Goal: Check status: Check status

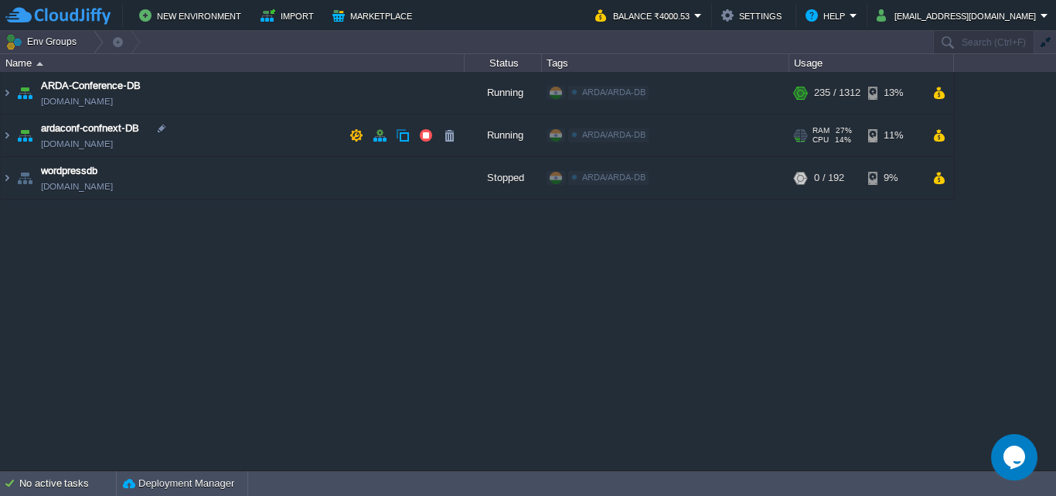
click at [13, 138] on td "ardaconf-confnext-DB [DOMAIN_NAME]" at bounding box center [233, 135] width 464 height 43
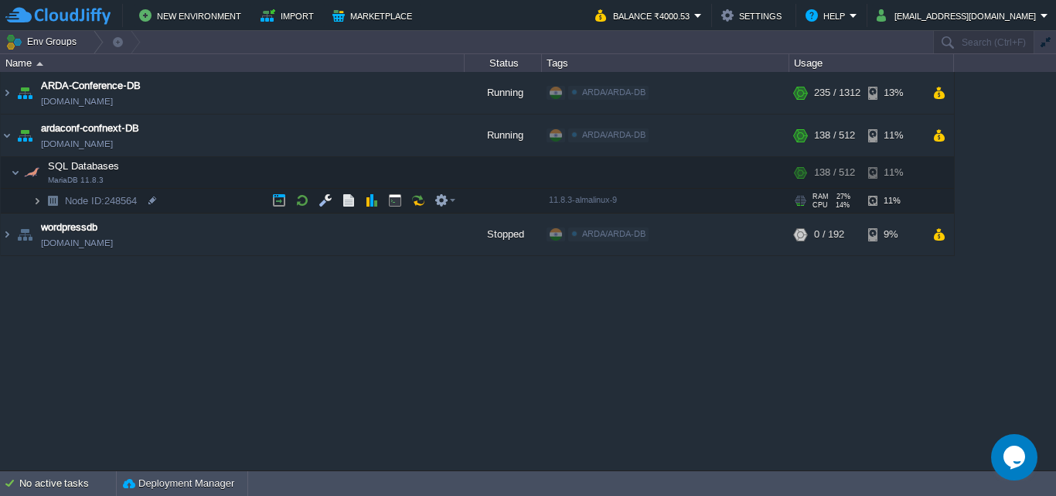
click at [35, 199] on img at bounding box center [36, 201] width 9 height 24
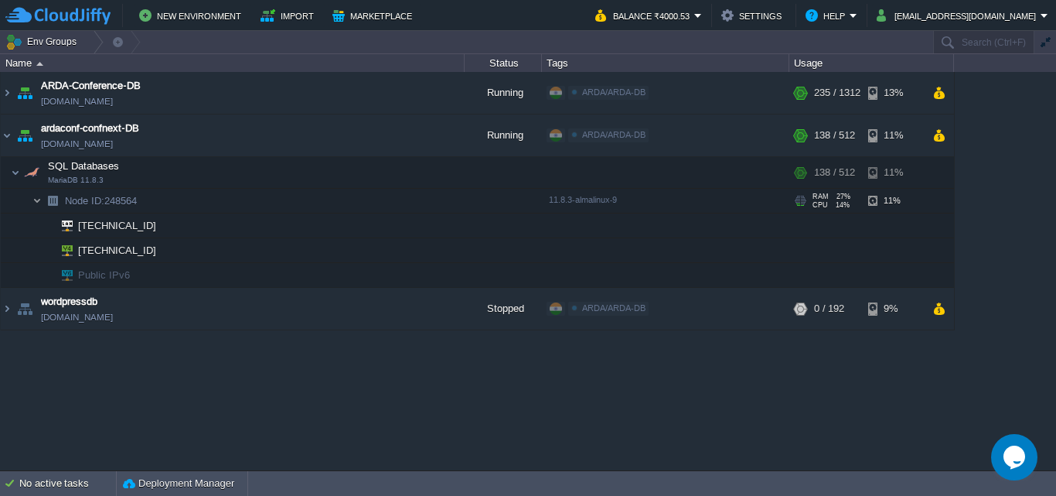
click at [35, 199] on img at bounding box center [36, 201] width 9 height 24
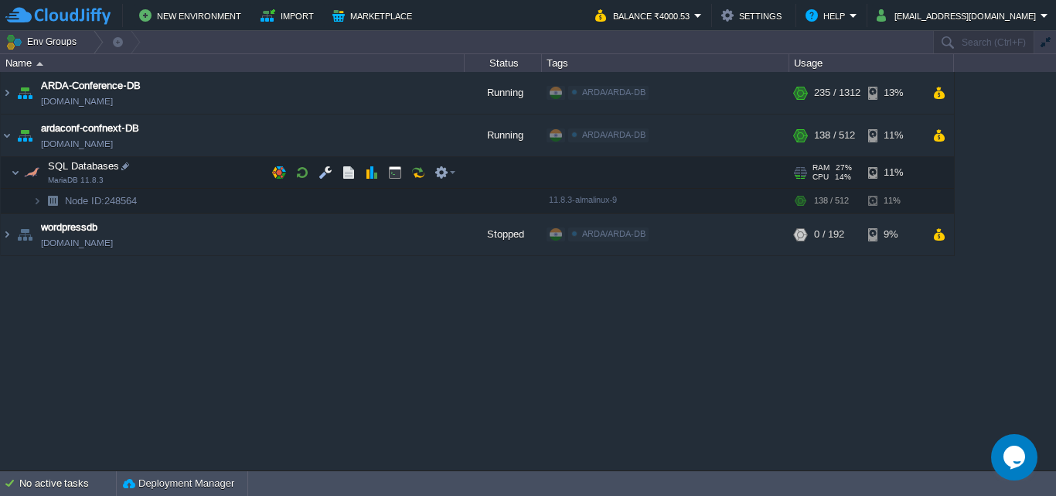
click at [11, 171] on img at bounding box center [15, 172] width 9 height 31
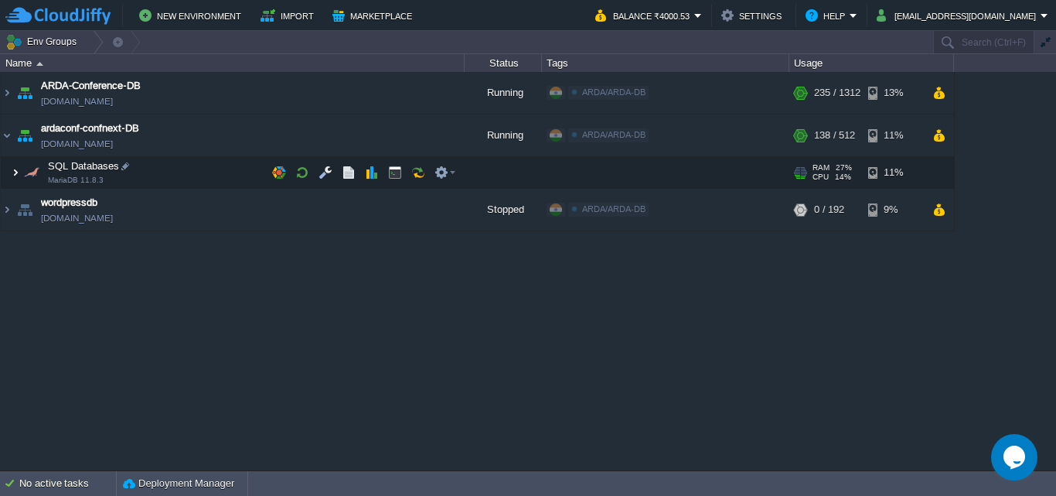
click at [18, 175] on img at bounding box center [15, 172] width 9 height 31
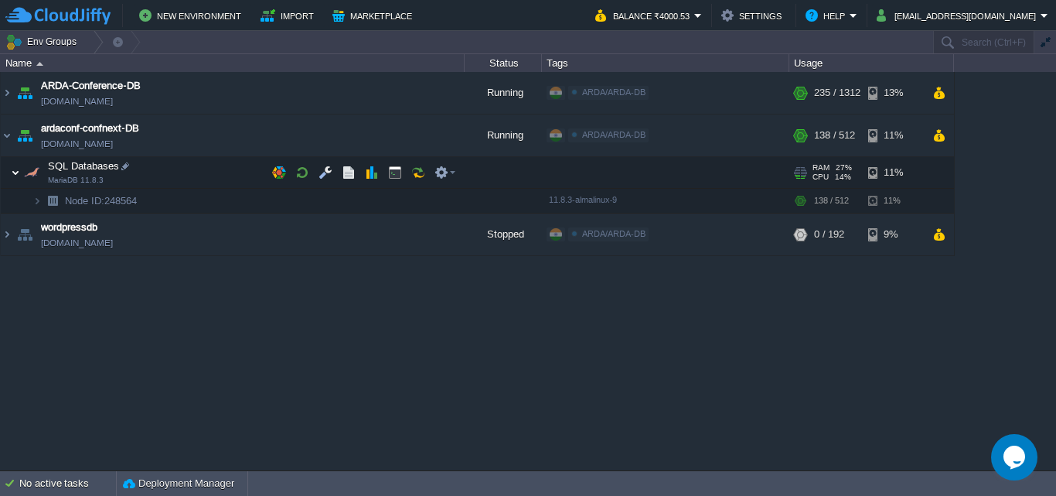
click at [18, 175] on img at bounding box center [15, 172] width 9 height 31
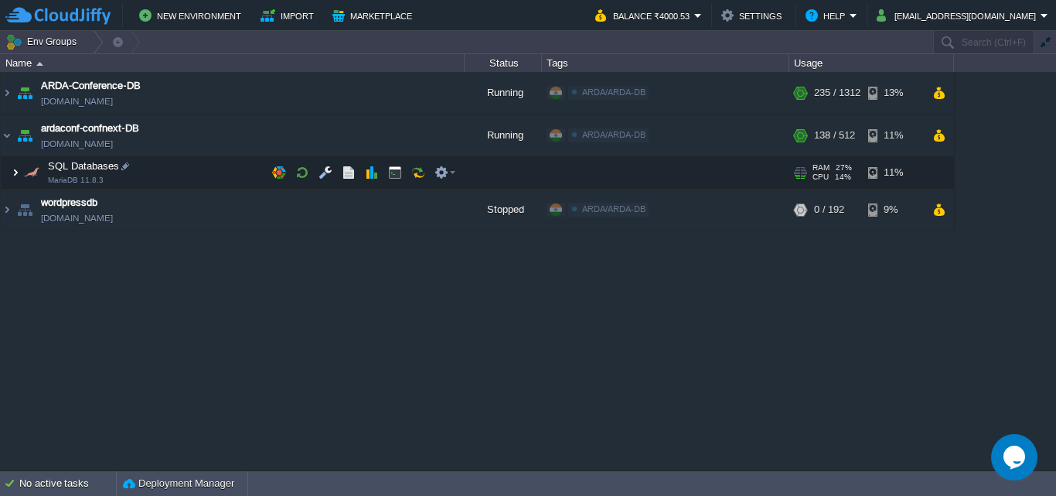
click at [19, 175] on img at bounding box center [15, 172] width 9 height 31
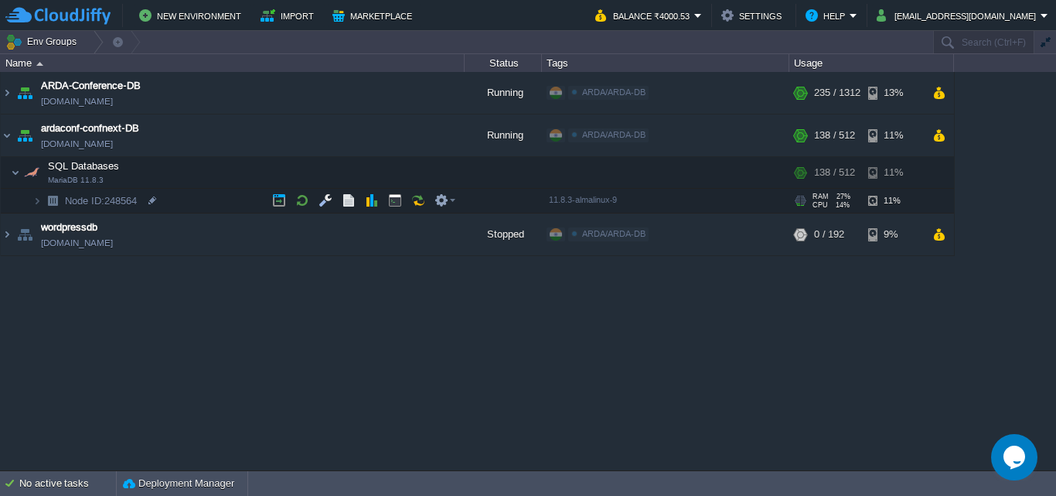
click at [41, 202] on img at bounding box center [36, 201] width 9 height 24
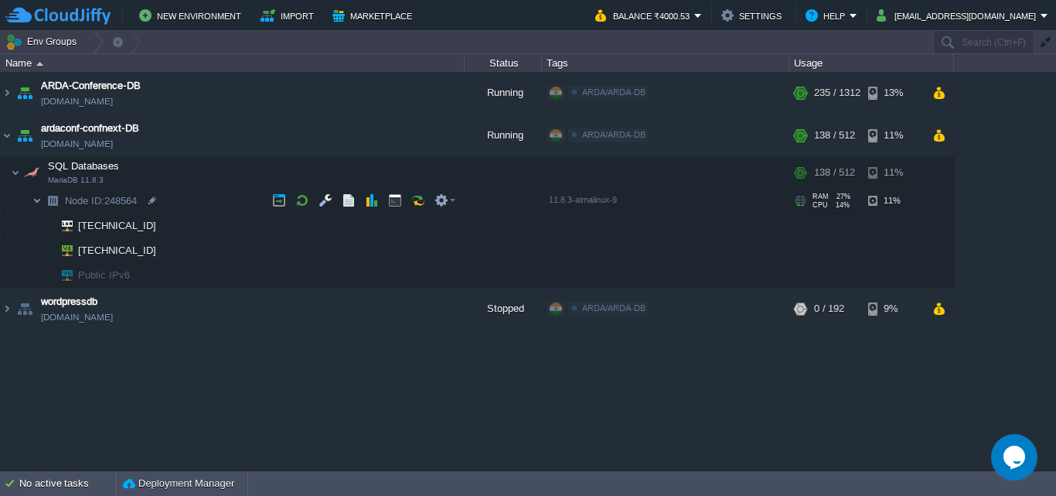
click at [40, 203] on img at bounding box center [36, 201] width 9 height 24
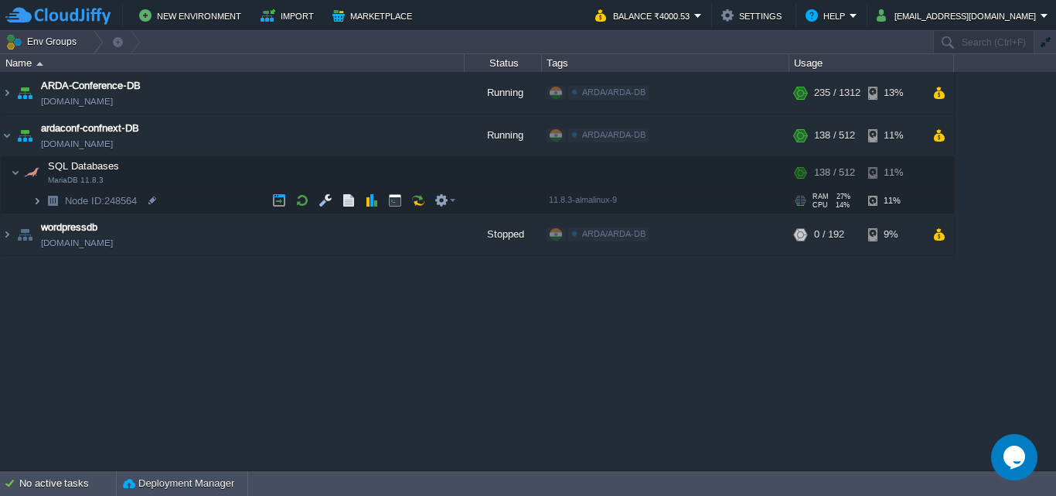
click at [40, 203] on img at bounding box center [36, 201] width 9 height 24
click at [38, 203] on img at bounding box center [36, 201] width 9 height 24
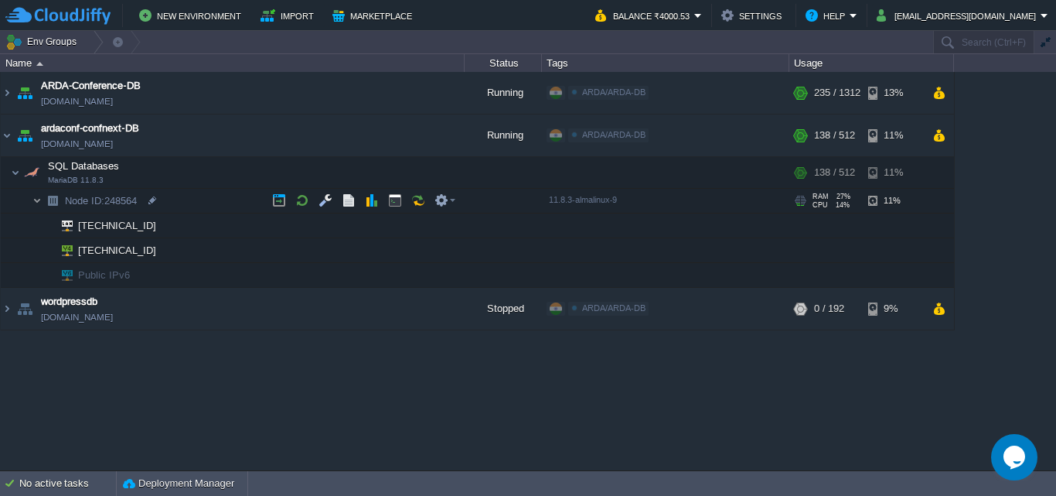
click at [38, 203] on img at bounding box center [36, 201] width 9 height 24
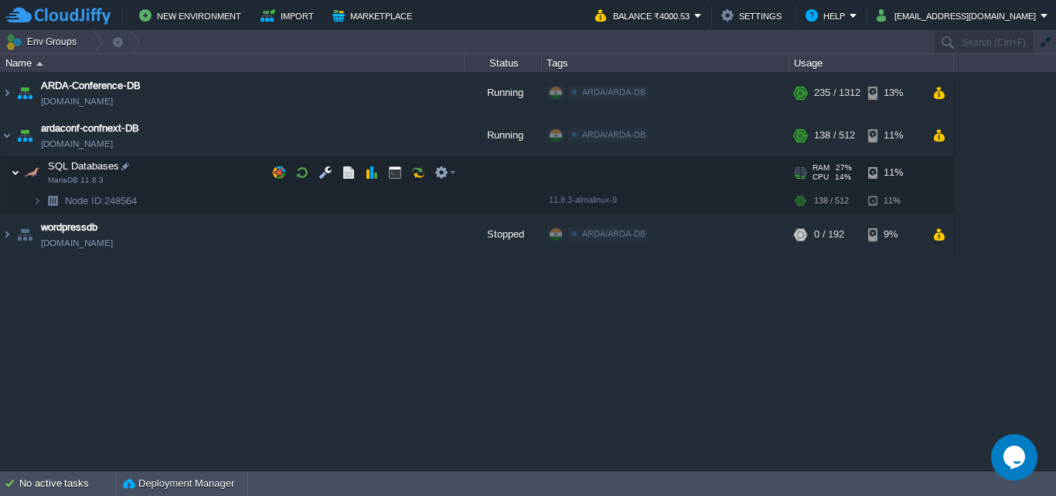
click at [12, 176] on img at bounding box center [15, 172] width 9 height 31
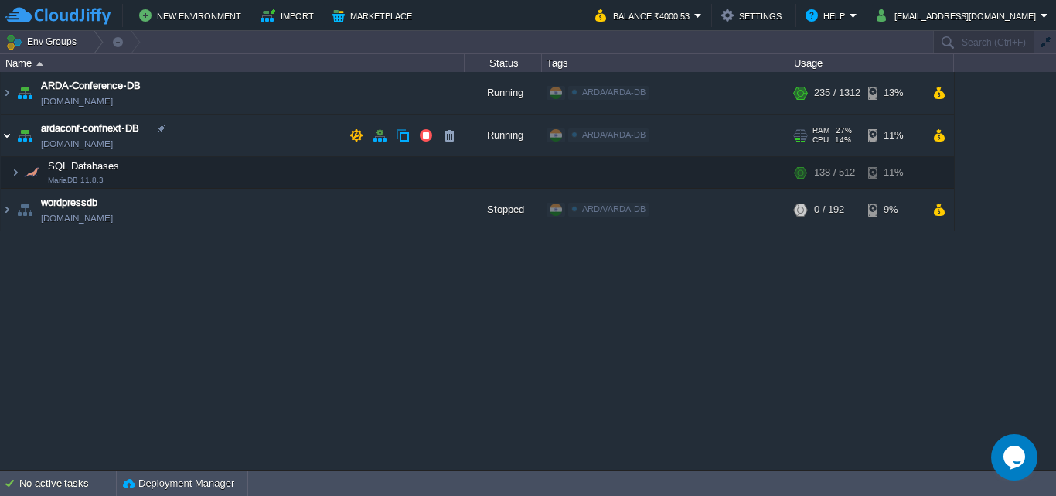
click at [6, 139] on img at bounding box center [7, 135] width 12 height 42
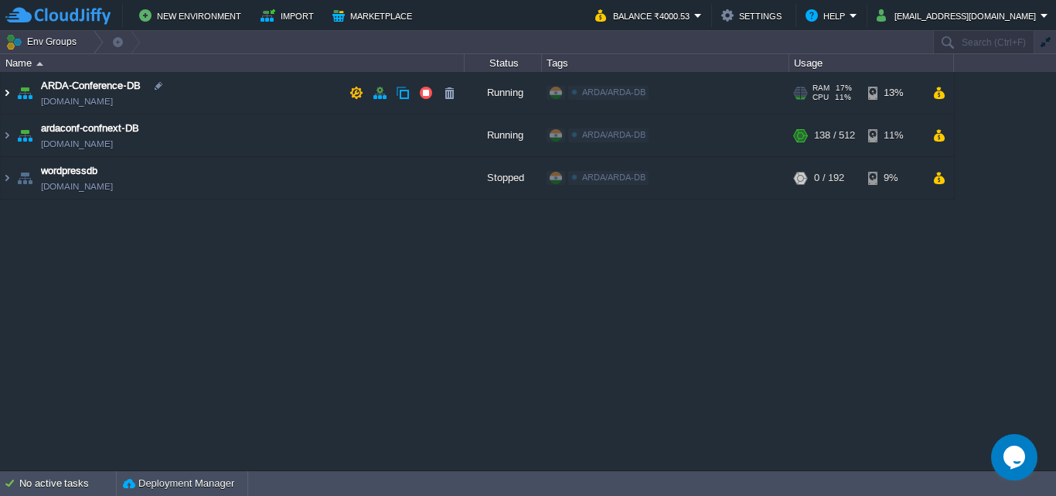
click at [11, 96] on img at bounding box center [7, 93] width 12 height 42
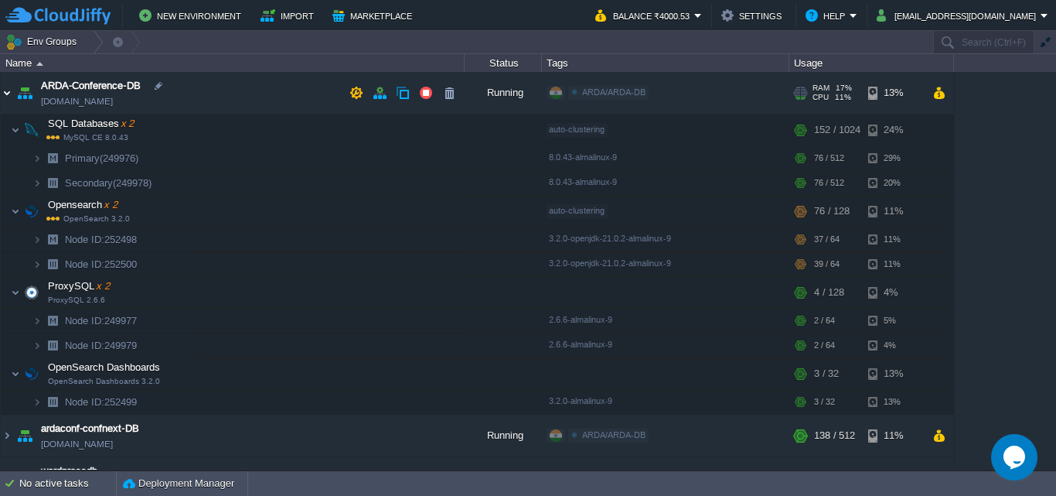
click at [11, 96] on img at bounding box center [7, 93] width 12 height 42
